Goal: Task Accomplishment & Management: Use online tool/utility

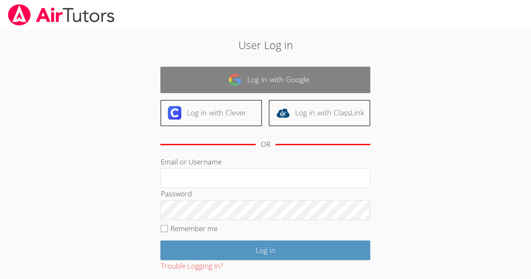
click at [231, 87] on link "Log in with Google" at bounding box center [265, 80] width 210 height 26
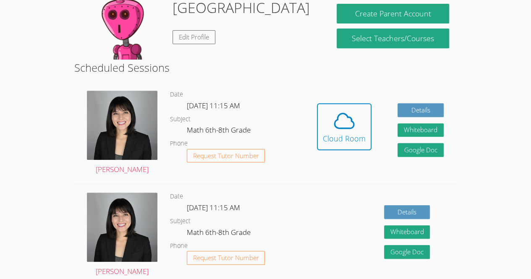
scroll to position [161, 0]
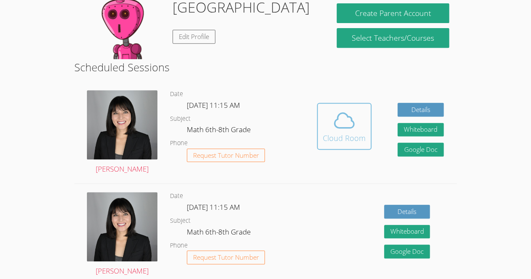
click at [356, 133] on div "Cloud Room" at bounding box center [344, 138] width 43 height 12
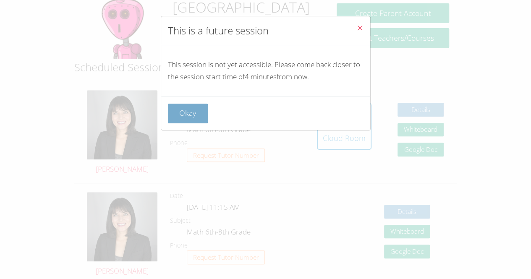
click at [183, 111] on button "Okay" at bounding box center [188, 114] width 40 height 20
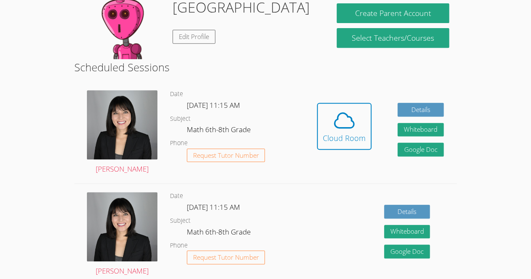
click at [354, 141] on div "Cloud Room" at bounding box center [344, 138] width 43 height 12
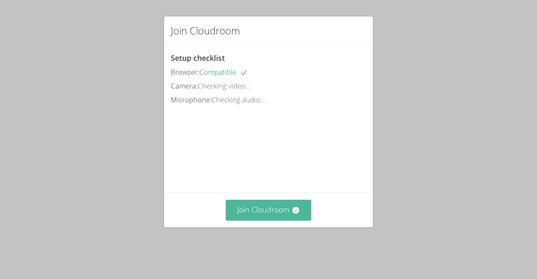
click at [266, 220] on button "Join Cloudroom" at bounding box center [269, 210] width 86 height 21
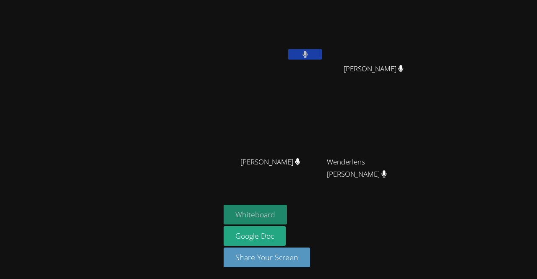
click at [237, 212] on button "Whiteboard" at bounding box center [255, 215] width 63 height 20
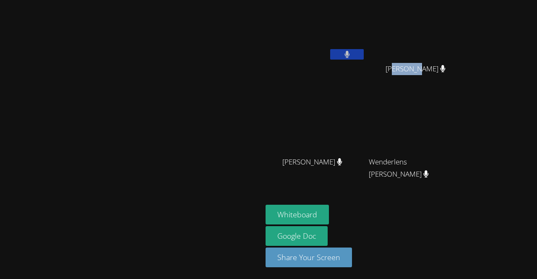
drag, startPoint x: 485, startPoint y: 79, endPoint x: 463, endPoint y: 74, distance: 23.2
click at [463, 74] on div "Jestin Chery" at bounding box center [419, 77] width 100 height 34
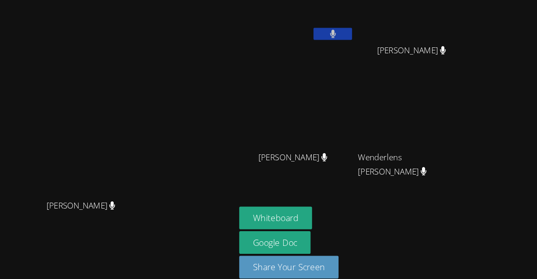
click at [359, 165] on div "[PERSON_NAME]" at bounding box center [316, 170] width 100 height 34
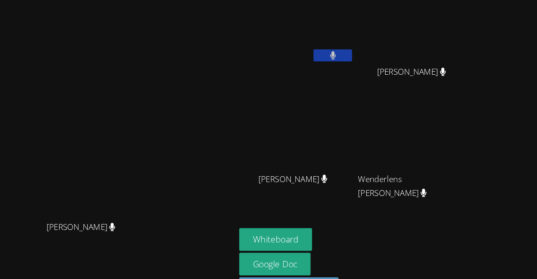
click at [404, 231] on div "Whiteboard Google Doc Share Your Screen" at bounding box center [367, 239] width 203 height 69
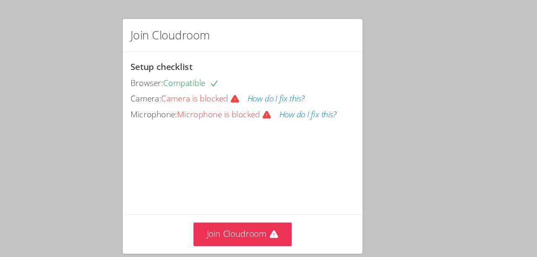
drag, startPoint x: 268, startPoint y: 157, endPoint x: 268, endPoint y: 138, distance: 19.3
click at [268, 138] on video at bounding box center [234, 144] width 126 height 63
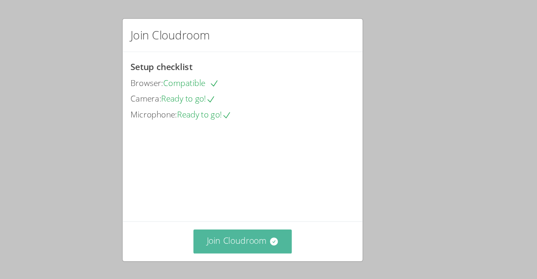
click at [260, 220] on button "Join Cloudroom" at bounding box center [269, 210] width 86 height 21
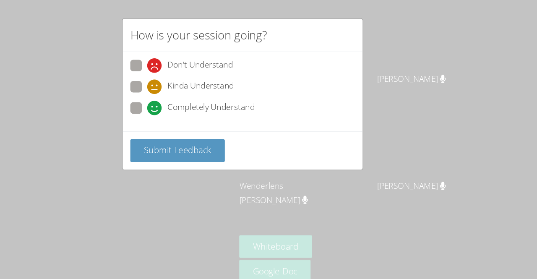
click at [186, 100] on span at bounding box center [186, 100] width 0 height 0
click at [186, 89] on input "Completely Understand" at bounding box center [189, 92] width 7 height 7
radio input "true"
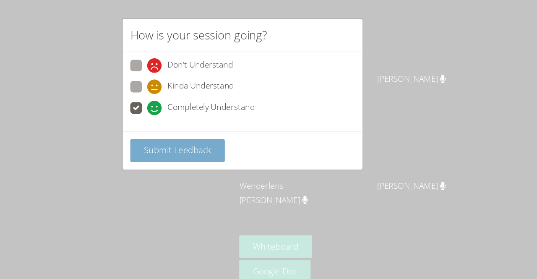
click at [218, 126] on span "Submit Feedback" at bounding box center [212, 131] width 59 height 10
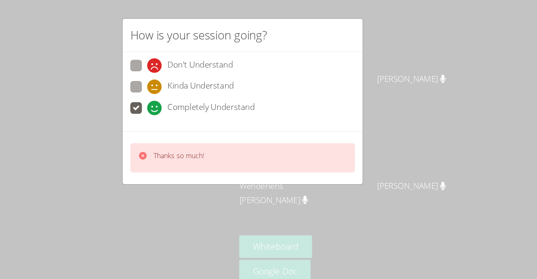
click at [226, 140] on div "Thanks so much!" at bounding box center [213, 137] width 44 height 12
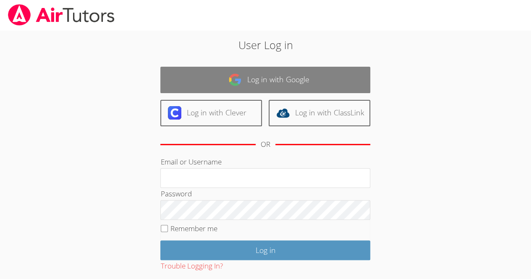
click at [288, 81] on link "Log in with Google" at bounding box center [265, 80] width 210 height 26
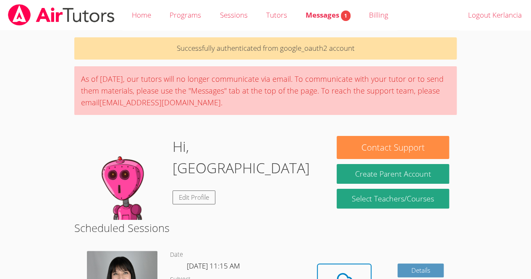
click at [312, 91] on div "As of Saturday, March 22nd, our tutors will no longer communicate via email. To…" at bounding box center [265, 90] width 383 height 49
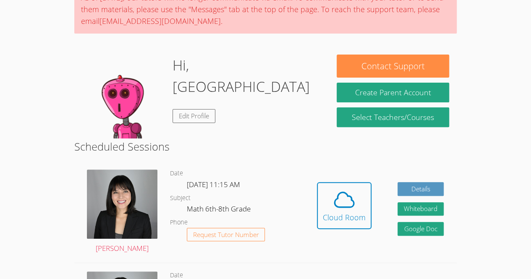
scroll to position [131, 0]
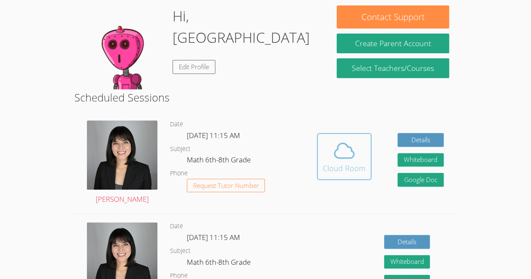
click at [362, 151] on span at bounding box center [344, 151] width 43 height 24
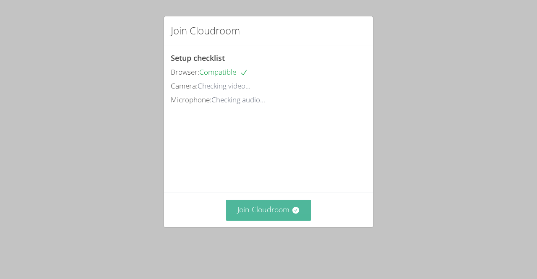
click at [272, 220] on button "Join Cloudroom" at bounding box center [269, 210] width 86 height 21
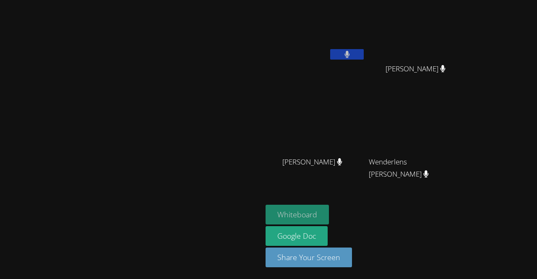
click at [329, 207] on button "Whiteboard" at bounding box center [297, 215] width 63 height 20
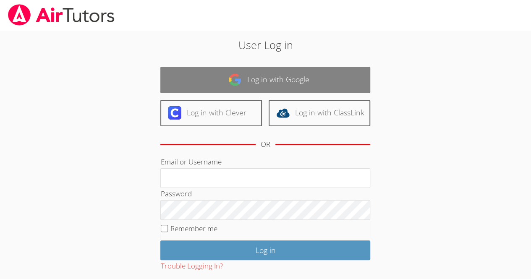
click at [277, 76] on link "Log in with Google" at bounding box center [265, 80] width 210 height 26
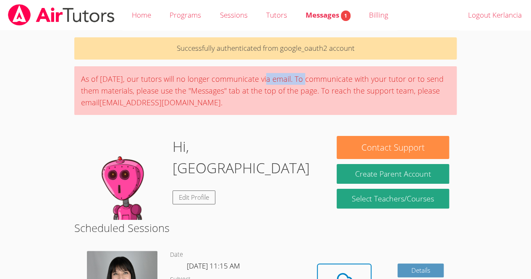
click at [277, 76] on div "As of Saturday, March 22nd, our tutors will no longer communicate via email. To…" at bounding box center [265, 90] width 383 height 49
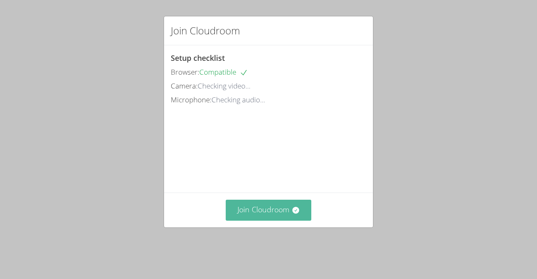
click at [282, 220] on button "Join Cloudroom" at bounding box center [269, 210] width 86 height 21
